Goal: Go to known website: Go to known website

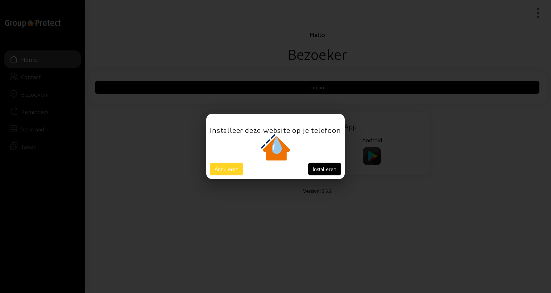
click at [225, 170] on button "Annuleren" at bounding box center [226, 168] width 33 height 13
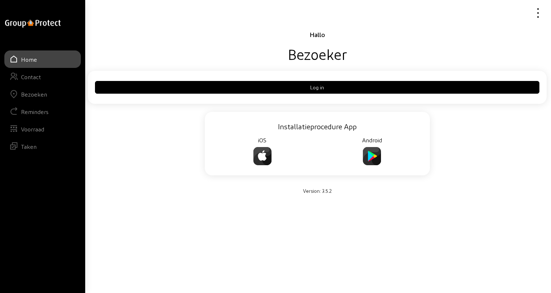
click at [32, 93] on div "Bezoeken" at bounding box center [34, 94] width 26 height 7
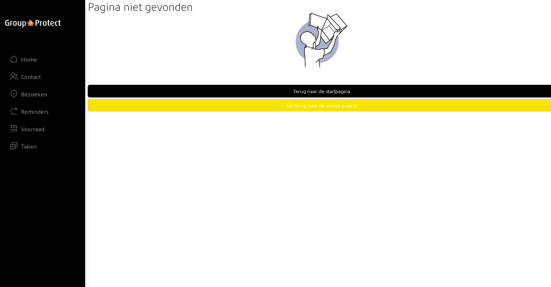
click at [319, 91] on button "Terug naar de startpagina" at bounding box center [322, 91] width 468 height 13
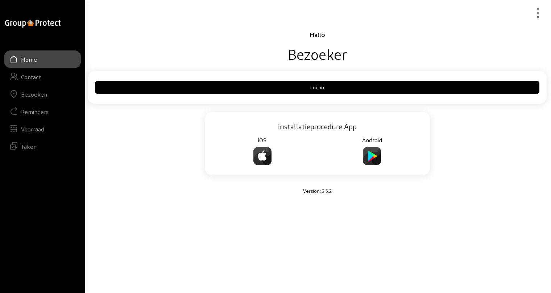
click at [317, 88] on button "Log in" at bounding box center [317, 87] width 445 height 13
